Goal: Transaction & Acquisition: Purchase product/service

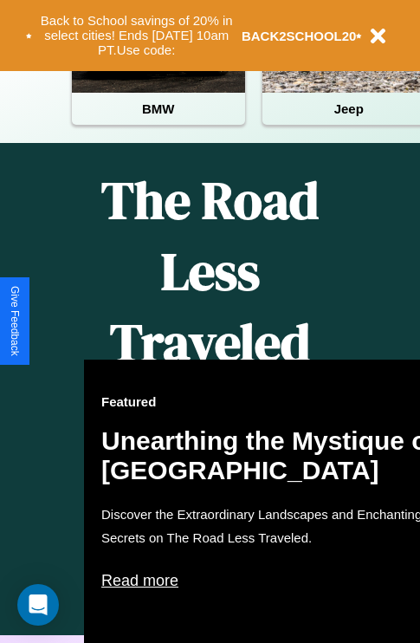
scroll to position [707, 0]
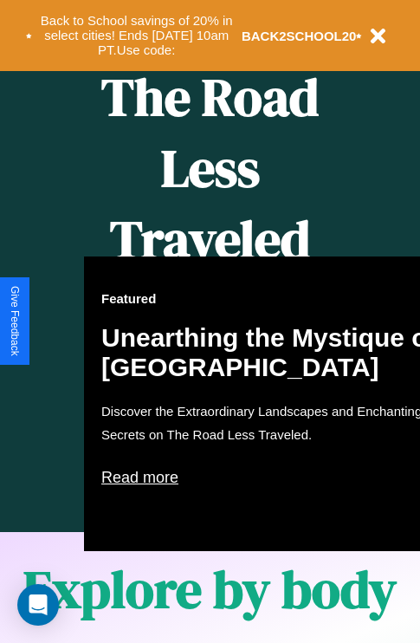
click at [210, 321] on div "Featured Unearthing the Mystique of [GEOGRAPHIC_DATA] Discover the Extraordinar…" at bounding box center [274, 403] width 381 height 294
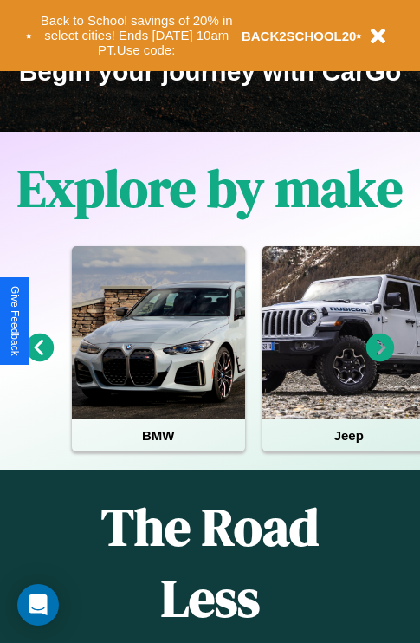
scroll to position [267, 0]
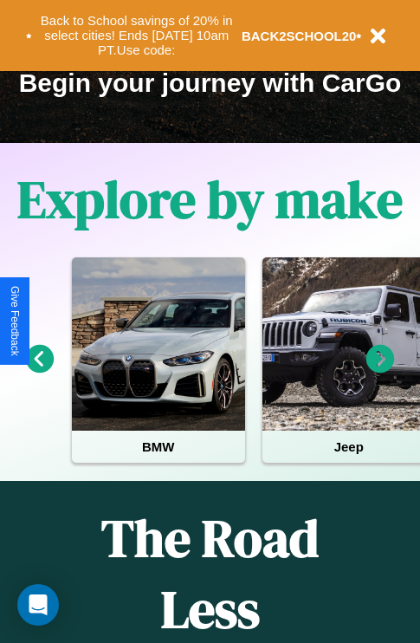
click at [380, 371] on icon at bounding box center [380, 359] width 29 height 29
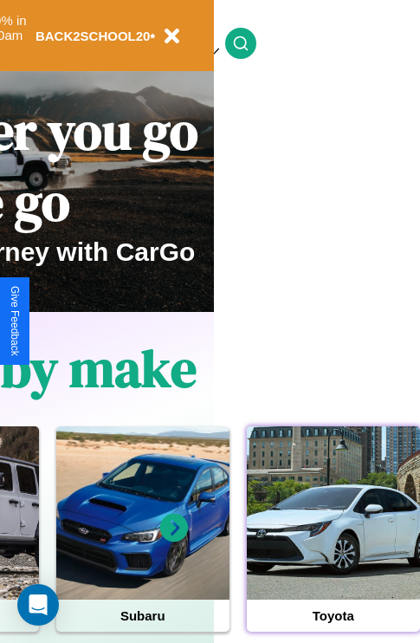
click at [333, 539] on div at bounding box center [333, 512] width 173 height 173
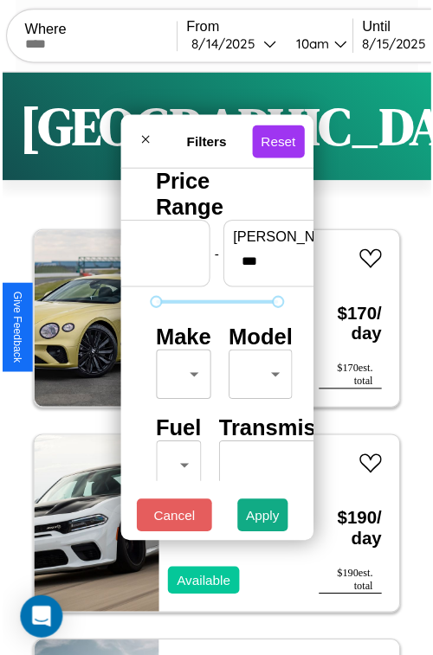
scroll to position [51, 0]
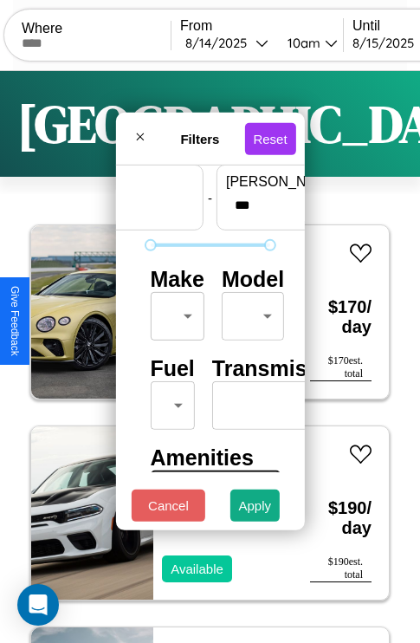
click at [174, 312] on body "CarGo Where From [DATE] 10am Until [DATE] 10am Become a Host Login Sign Up Dall…" at bounding box center [210, 357] width 420 height 714
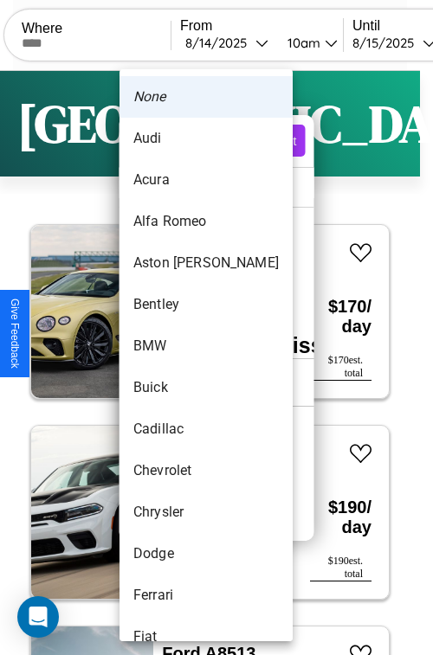
scroll to position [74, 0]
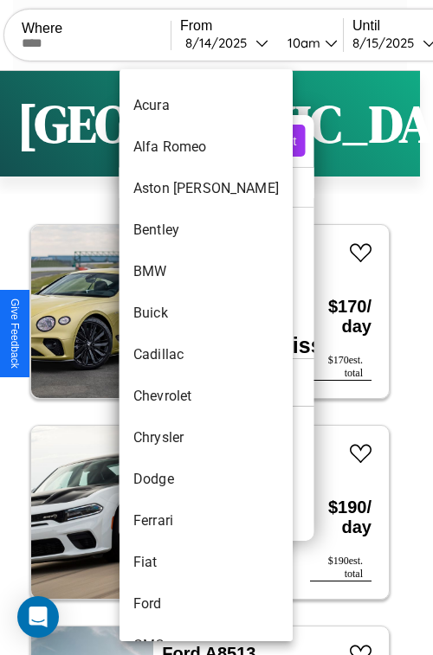
click at [173, 355] on li "Cadillac" at bounding box center [205, 355] width 173 height 42
type input "********"
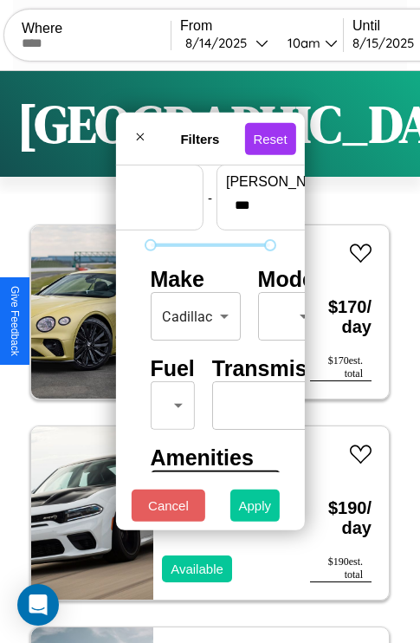
click at [255, 509] on button "Apply" at bounding box center [255, 505] width 50 height 32
